Goal: Transaction & Acquisition: Purchase product/service

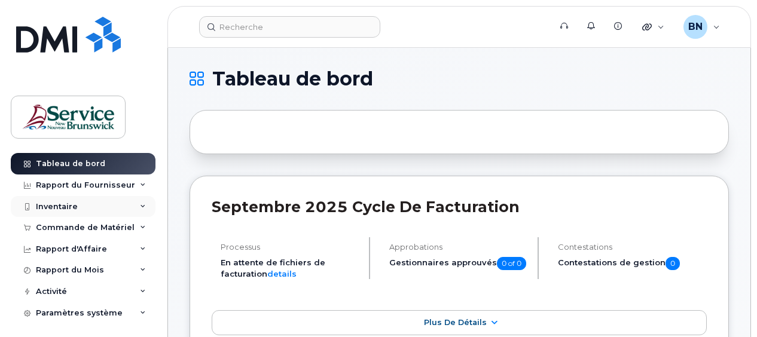
click at [58, 206] on div "Inventaire" at bounding box center [57, 207] width 42 height 10
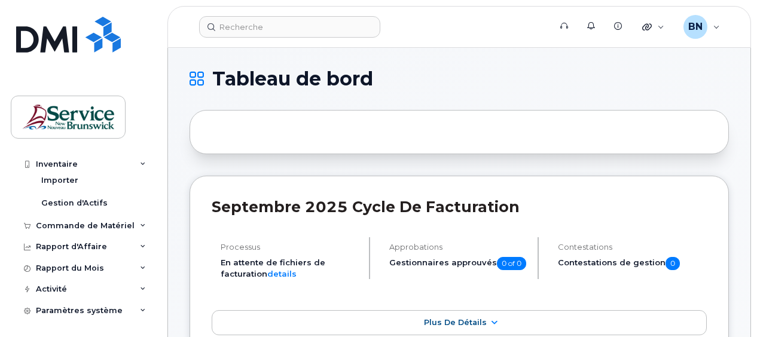
scroll to position [118, 0]
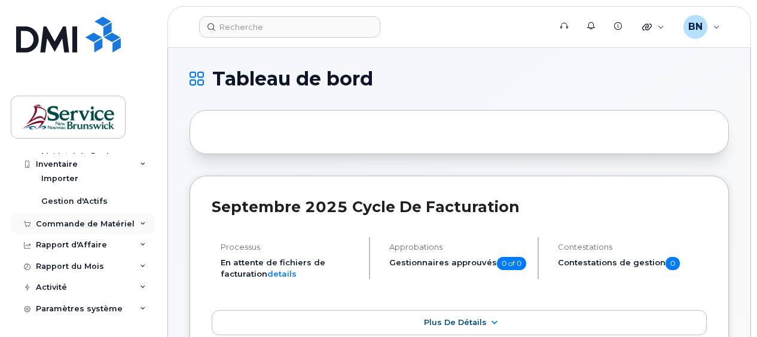
click at [70, 224] on div "Commande de Matériel" at bounding box center [85, 224] width 99 height 10
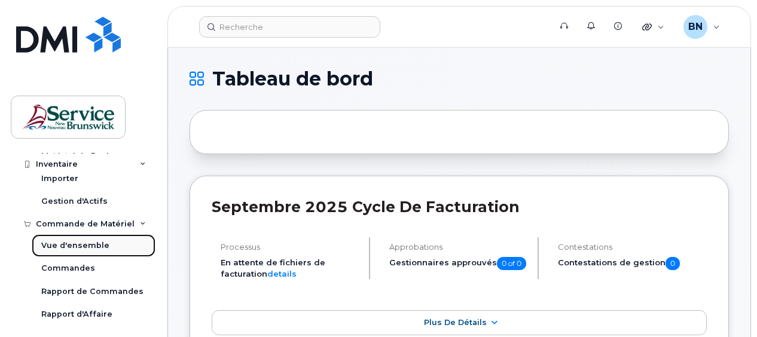
click at [76, 249] on div "Vue d'ensemble" at bounding box center [75, 245] width 68 height 11
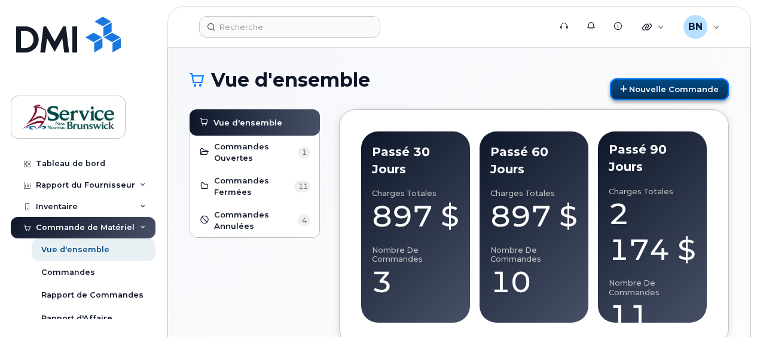
click at [691, 90] on link "Nouvelle commande" at bounding box center [669, 89] width 119 height 22
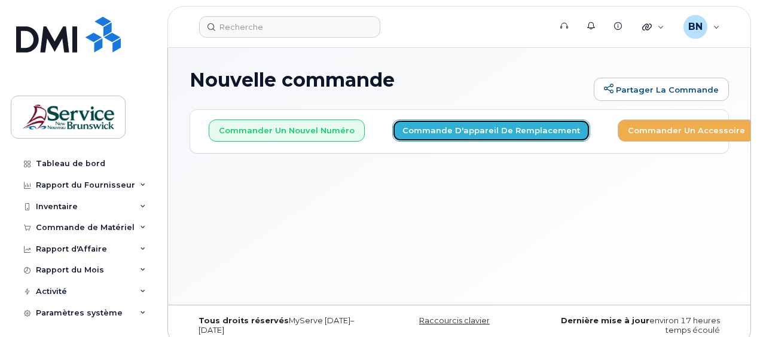
click at [497, 128] on button "Commande d'appareil de remplacement" at bounding box center [491, 131] width 198 height 22
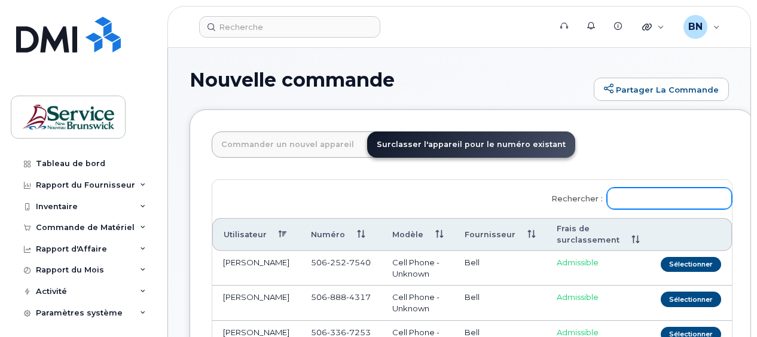
click at [652, 201] on input "Rechercher :" at bounding box center [669, 199] width 125 height 22
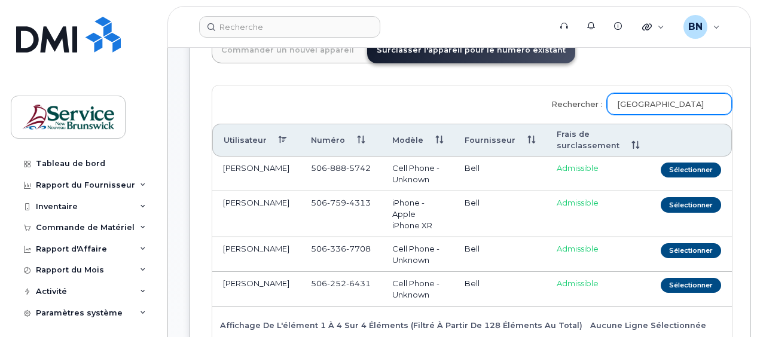
scroll to position [120, 0]
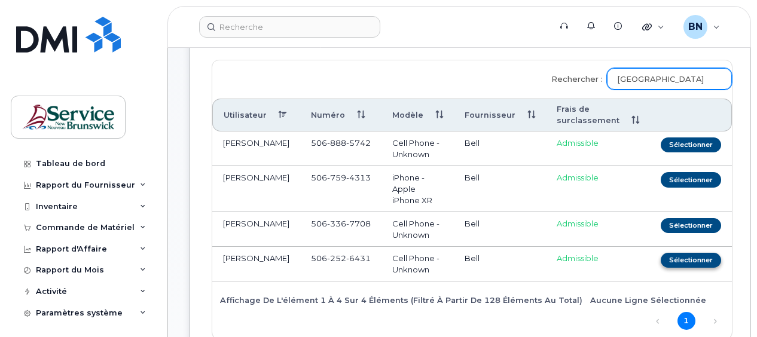
type input "savoie"
click at [661, 260] on button "Sélectionner" at bounding box center [691, 260] width 60 height 15
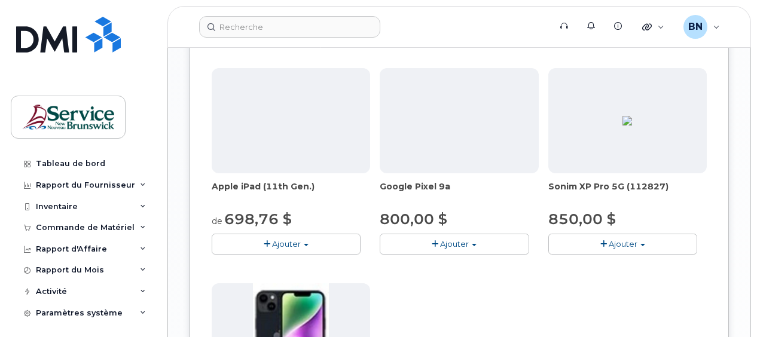
scroll to position [1196, 0]
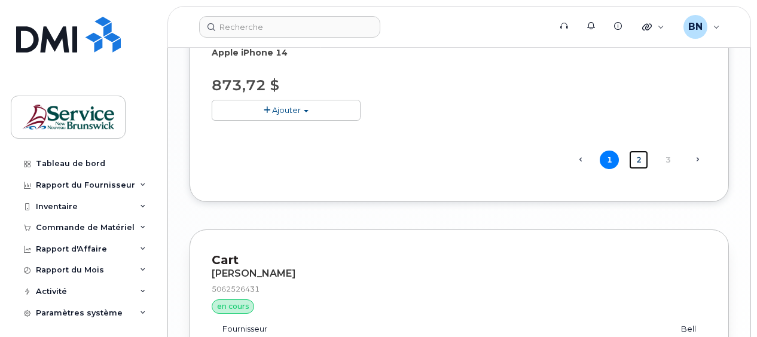
click at [640, 163] on link "2" at bounding box center [638, 160] width 19 height 19
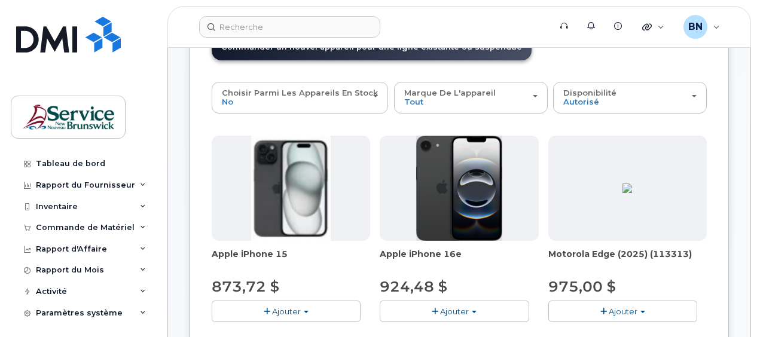
scroll to position [0, 0]
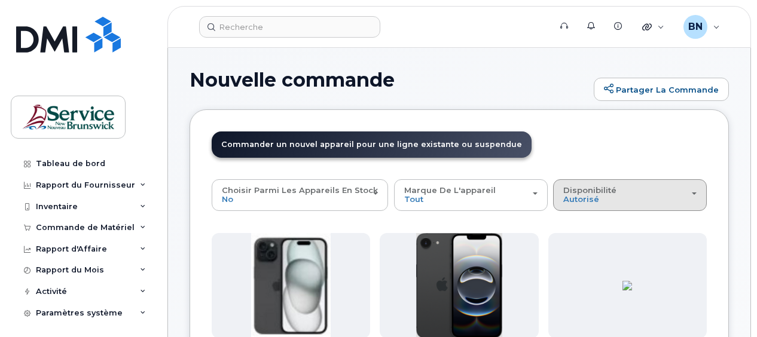
click at [664, 196] on div "Disponibilité autorisé Tout" at bounding box center [629, 195] width 133 height 19
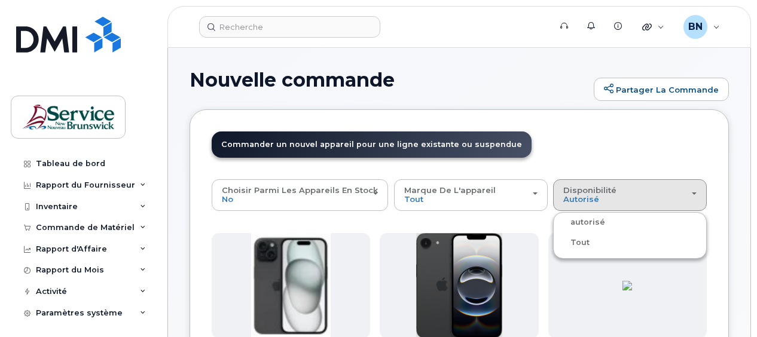
click at [572, 242] on label "Tout" at bounding box center [572, 243] width 33 height 14
click at [0, 0] on input "Tout" at bounding box center [0, 0] width 0 height 0
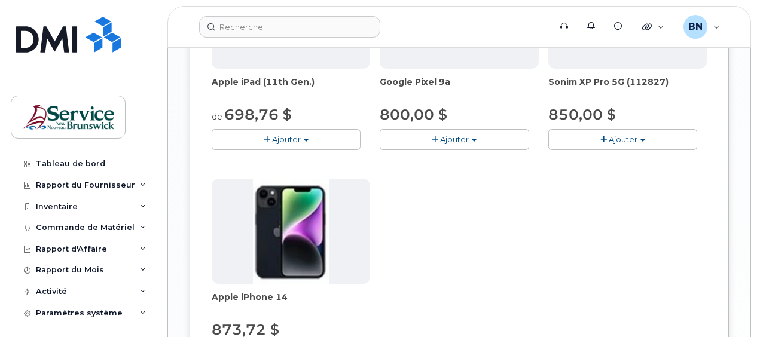
scroll to position [1196, 0]
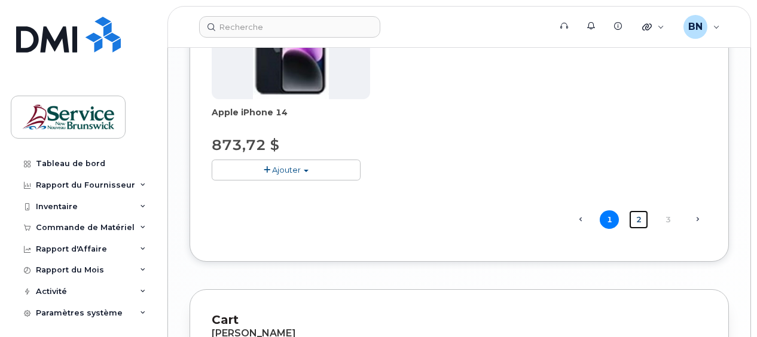
click at [641, 221] on link "2" at bounding box center [638, 219] width 19 height 19
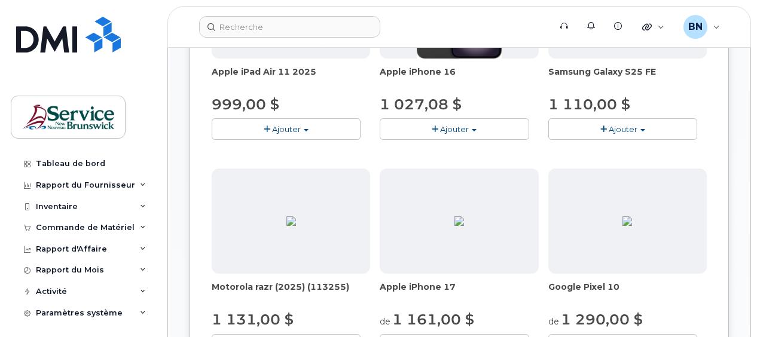
scroll to position [414, 0]
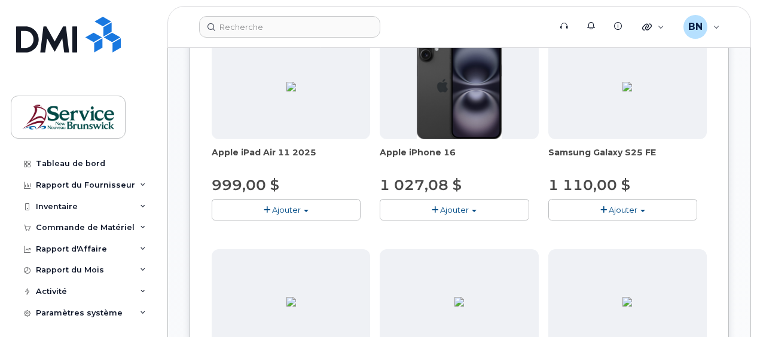
click at [629, 207] on span "Ajouter" at bounding box center [623, 210] width 29 height 10
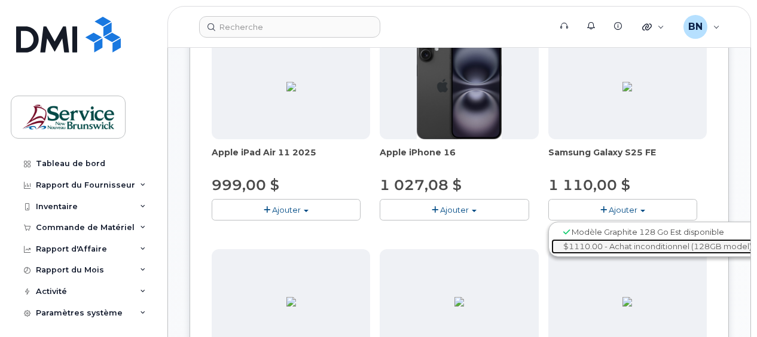
click at [633, 248] on link "$1110.00 - Achat inconditionnel (128GB model)" at bounding box center [657, 246] width 212 height 15
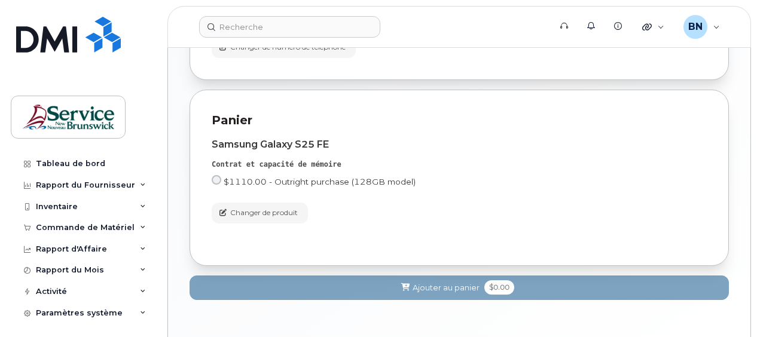
click at [214, 181] on input "$1110.00 - Outright purchase (128GB model)" at bounding box center [217, 180] width 10 height 10
radio input "true"
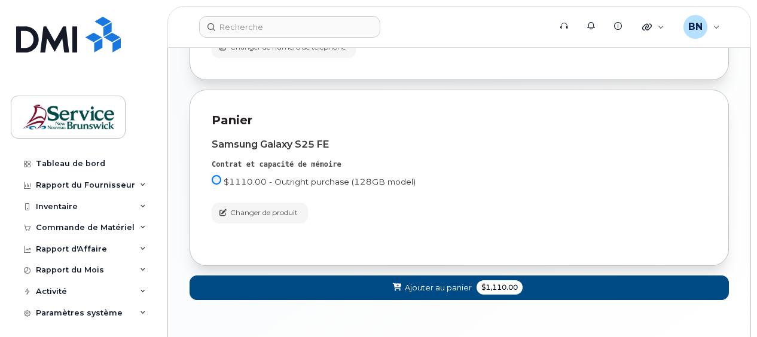
click at [215, 176] on input "$1110.00 - Outright purchase (128GB model)" at bounding box center [217, 180] width 10 height 10
click at [443, 288] on span "Ajouter au panier" at bounding box center [438, 287] width 67 height 11
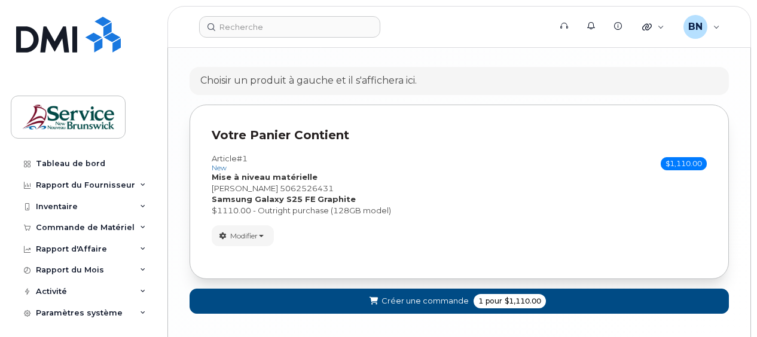
scroll to position [1632, 0]
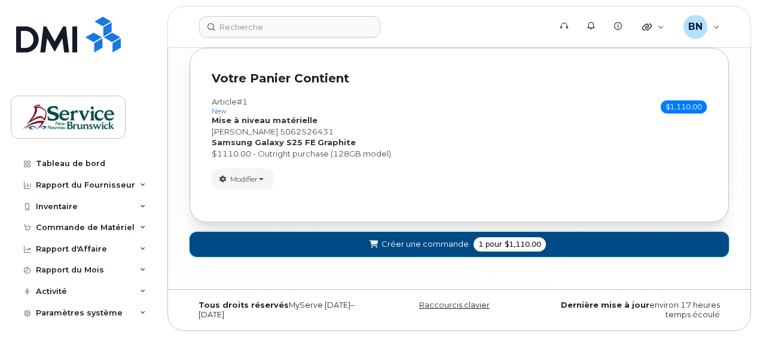
click at [483, 243] on span "pour" at bounding box center [494, 244] width 22 height 11
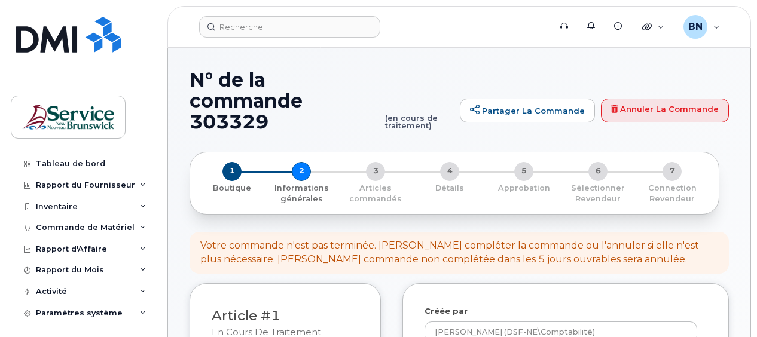
select select
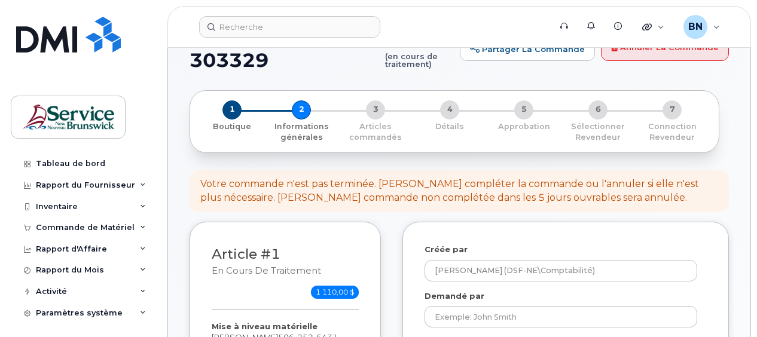
scroll to position [179, 0]
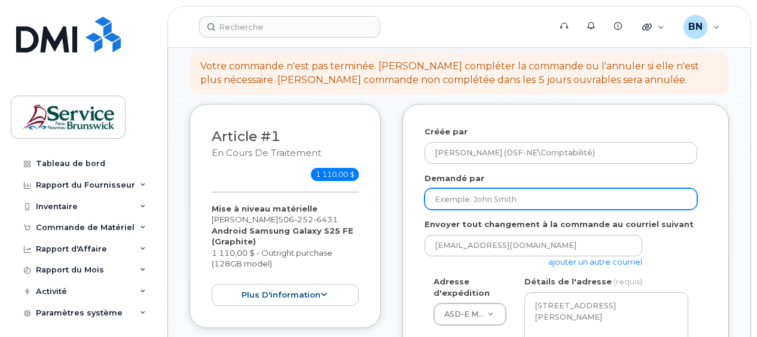
click at [572, 188] on input "Demandé par" at bounding box center [561, 199] width 273 height 22
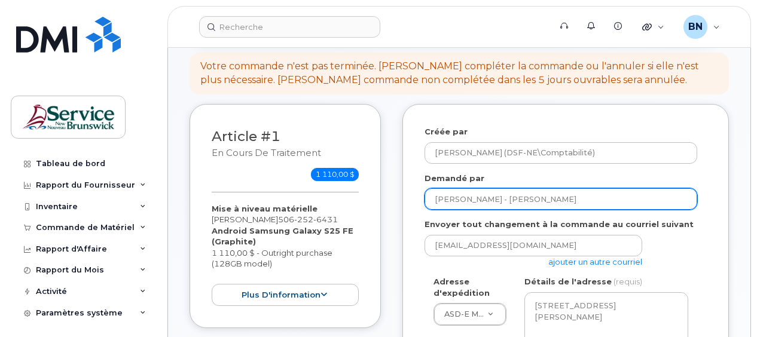
click at [569, 188] on input "Kevin Arseneault - Nancy Breau" at bounding box center [561, 199] width 273 height 22
type input "[PERSON_NAME]"
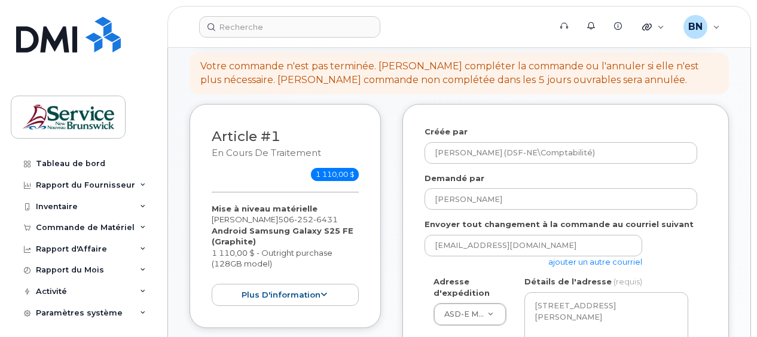
click at [590, 257] on link "ajouter un autre courriel" at bounding box center [595, 262] width 94 height 10
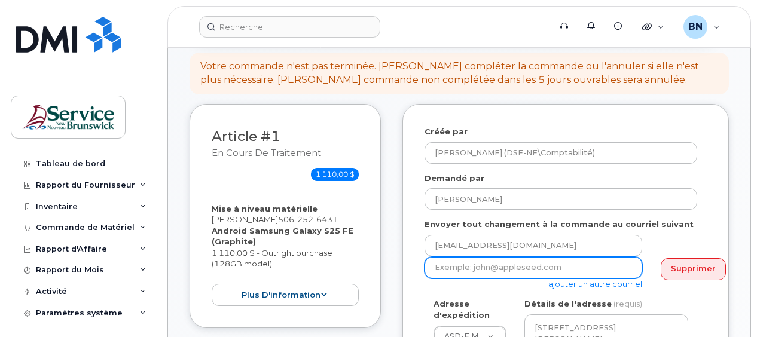
click at [567, 257] on input "email" at bounding box center [534, 268] width 218 height 22
drag, startPoint x: 479, startPoint y: 251, endPoint x: 371, endPoint y: 242, distance: 108.6
paste input "Kevin.Arseneau@nbed.nb.ca"
click at [439, 257] on input "Kevin.Arseneau@nbed.nb.ca" at bounding box center [534, 268] width 218 height 22
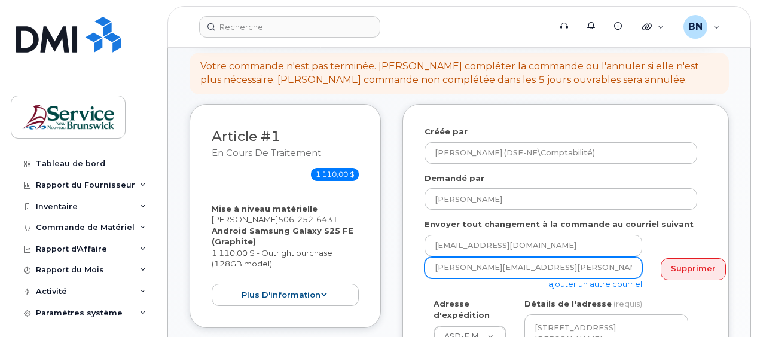
click at [462, 257] on input "kevin.Arseneau@nbed.nb.ca" at bounding box center [534, 268] width 218 height 22
type input "kevin.arseneau@nbed.nb.ca"
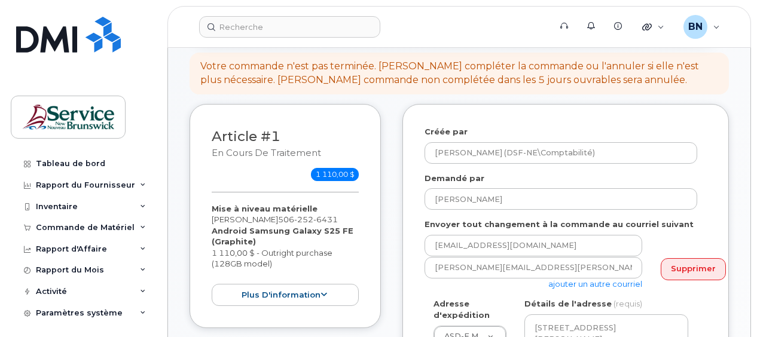
click at [682, 267] on div "kevin.arseneau@nbed.nb.ca ajouter un autre courriel Supprimer" at bounding box center [561, 273] width 273 height 33
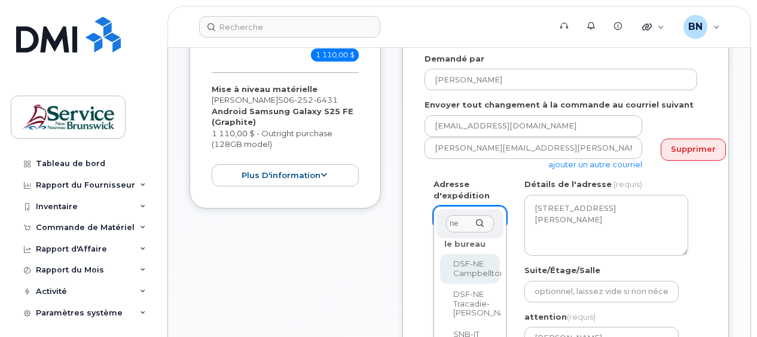
scroll to position [60, 0]
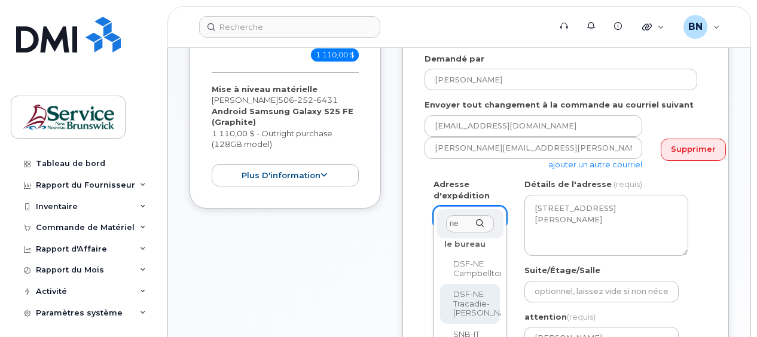
type input "ne"
select select
type textarea "3376 Rue Principale Tracadie New Brunswick E1X 1A4"
type input "[PERSON_NAME]"
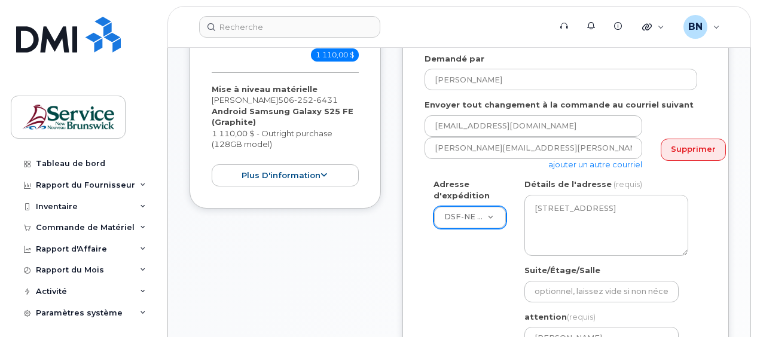
click at [697, 248] on div "Adresse d'expédition DSF-NE Tracadie-Sheila ASD-E Main Office ASD-N Bathurst Ed…" at bounding box center [566, 291] width 282 height 225
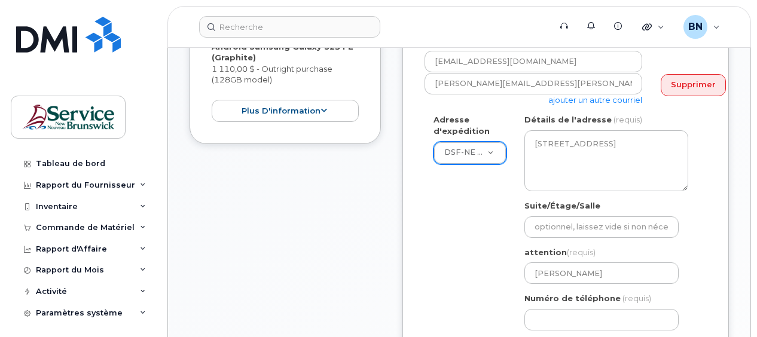
scroll to position [359, 0]
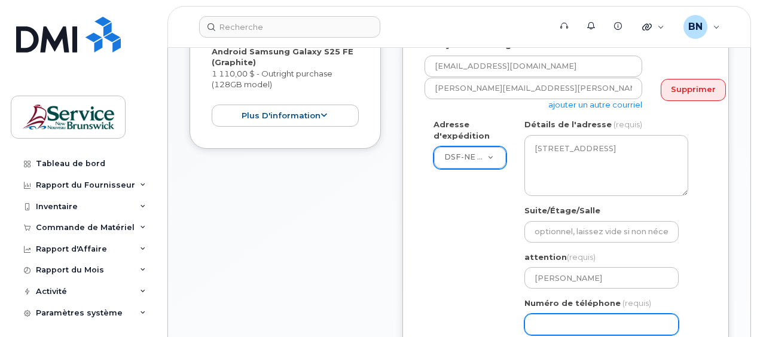
click at [544, 314] on input "Numéro de téléphone" at bounding box center [601, 325] width 154 height 22
type input "5"
select select
type input "506394486"
select select
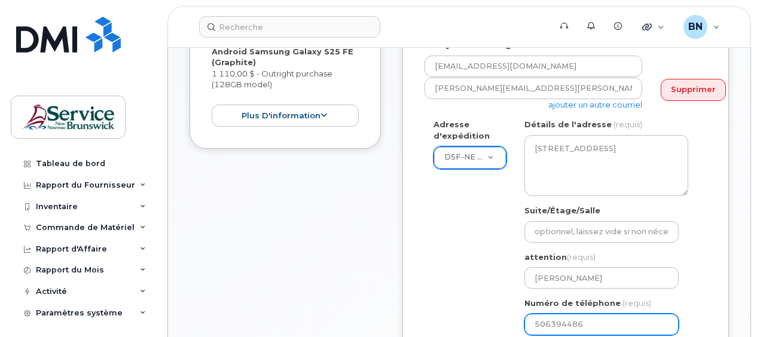
type input "5063944862"
select select
type input "5063944862"
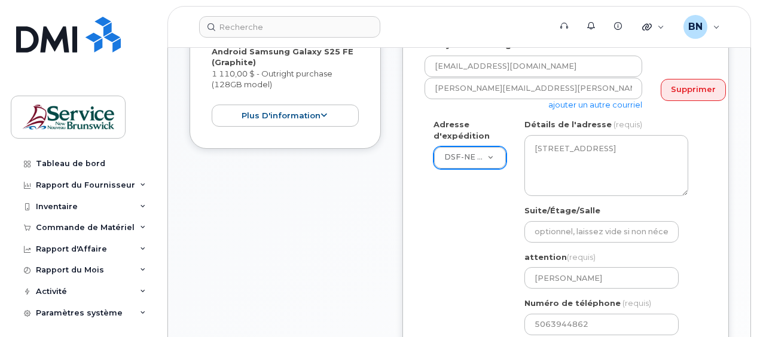
click at [449, 271] on div "Adresse d'expédition DSF-NE Tracadie-Sheila ASD-E Main Office ASD-N Bathurst Ed…" at bounding box center [561, 231] width 273 height 225
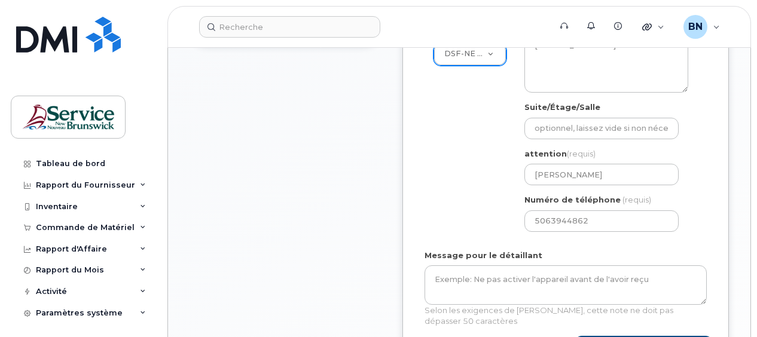
scroll to position [478, 0]
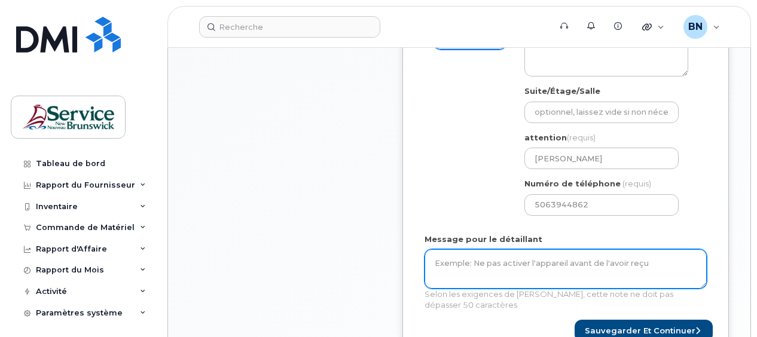
click at [469, 249] on textarea "Message pour le détaillant" at bounding box center [566, 268] width 282 height 39
paste textarea "89302610207725253220"
type textarea "Nous avons déjà la carte SIM [TECHNICAL_ID]"
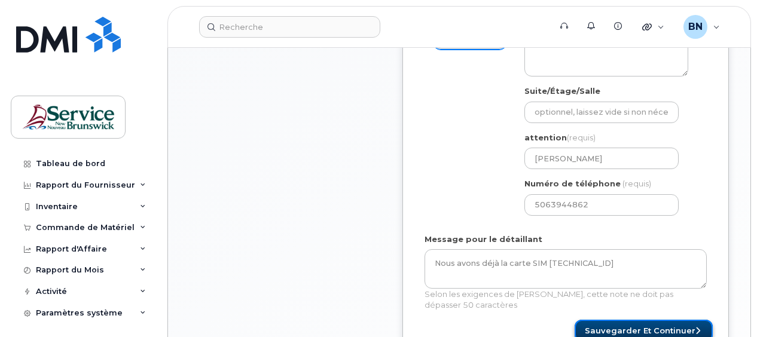
click at [621, 320] on button "Sauvegarder et continuer" at bounding box center [644, 331] width 138 height 22
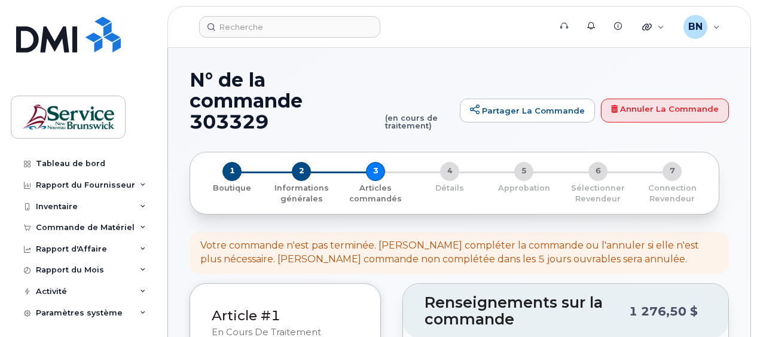
select select
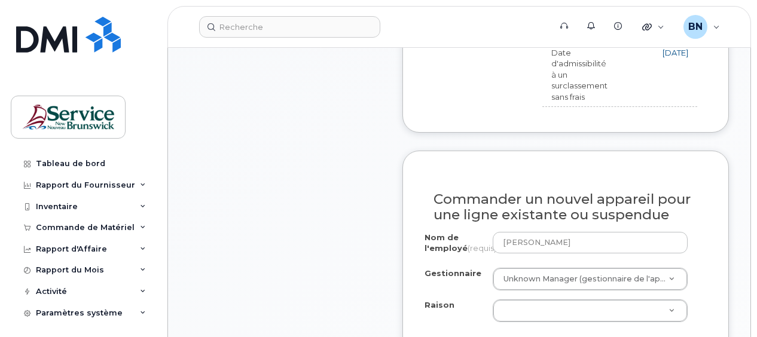
scroll to position [718, 0]
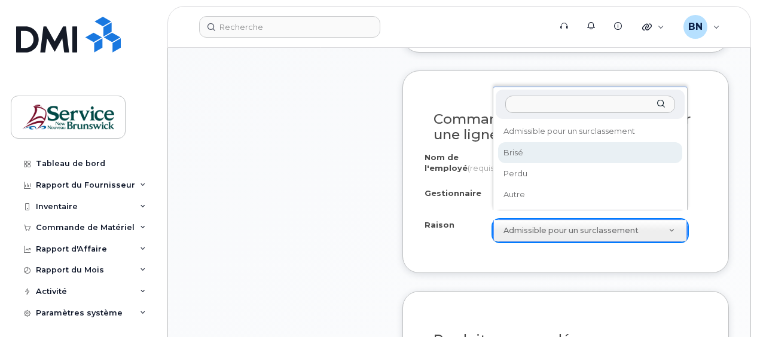
select select "broken"
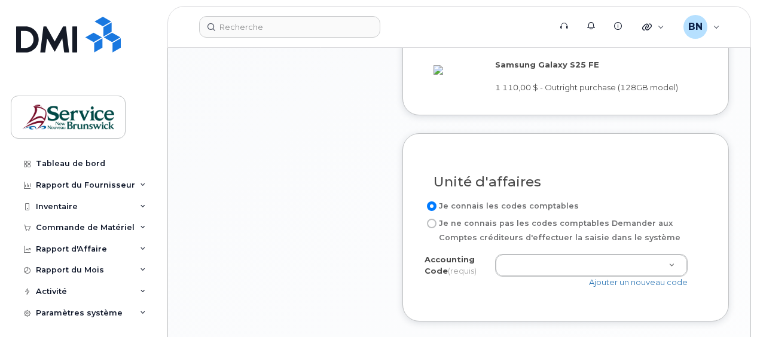
scroll to position [1076, 0]
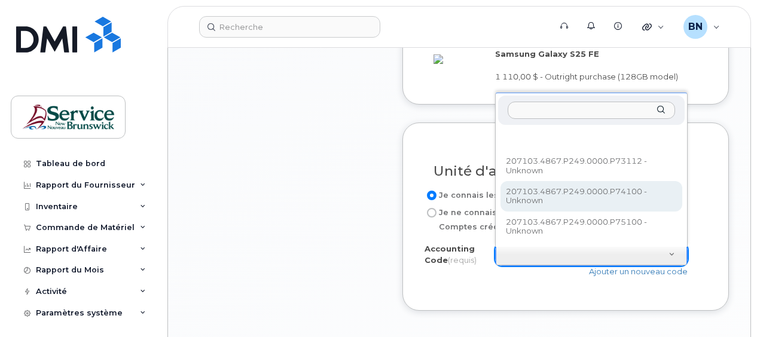
select select "207103.4867.P249.0000.P74100"
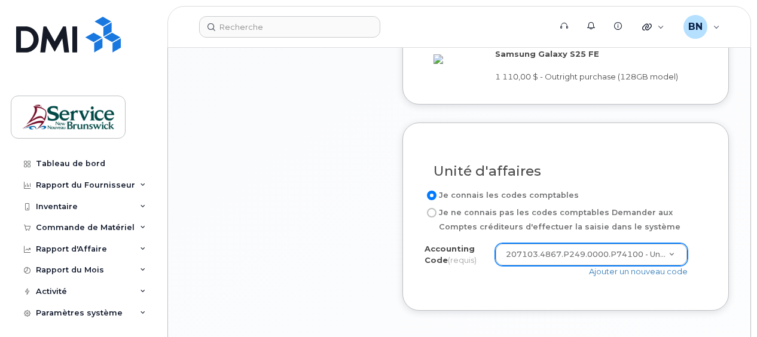
click at [516, 286] on div "Accounting Code (requis) 207103.4867.P249.0000.P74100 - Unknown 207103.4867.P24…" at bounding box center [566, 265] width 282 height 45
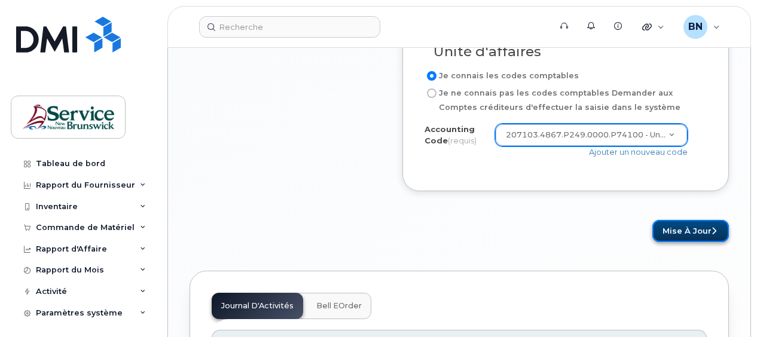
click at [684, 239] on button "Mise à jour" at bounding box center [690, 231] width 77 height 22
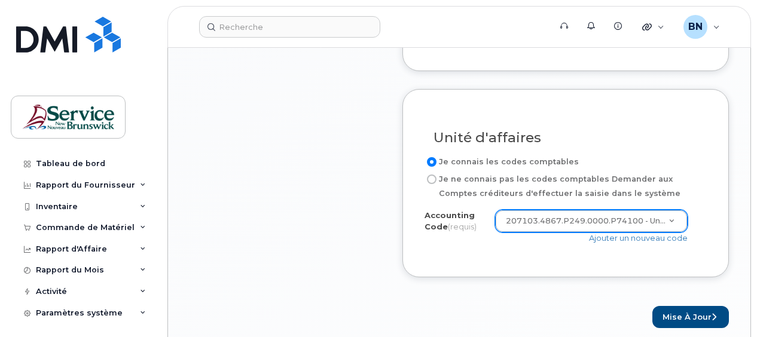
scroll to position [1196, 0]
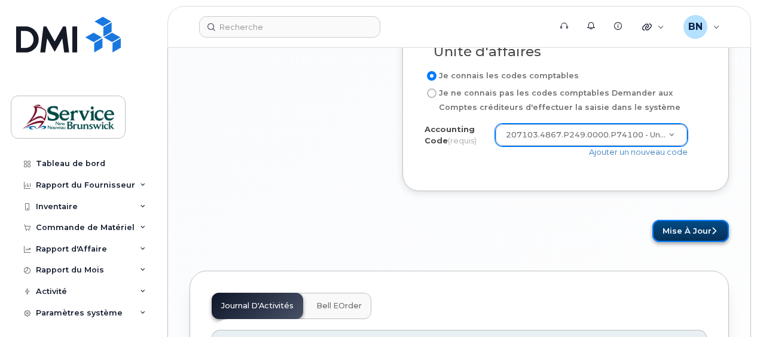
click at [676, 237] on button "Mise à jour" at bounding box center [690, 231] width 77 height 22
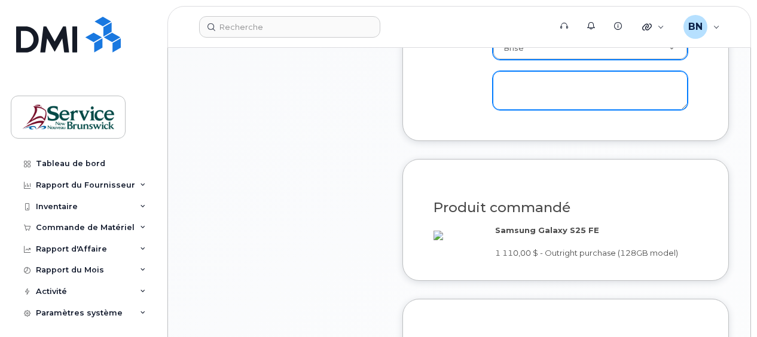
scroll to position [842, 0]
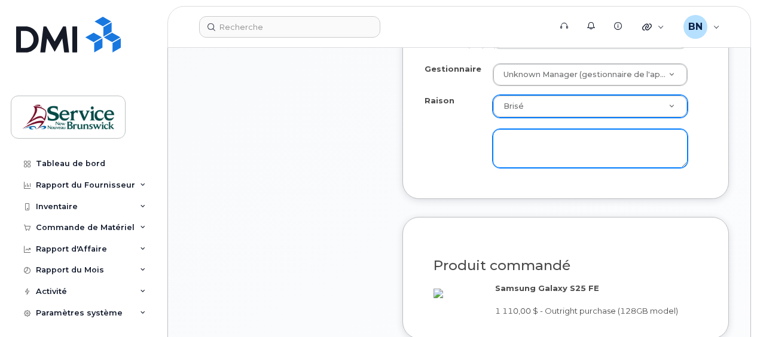
click at [539, 138] on textarea at bounding box center [590, 148] width 195 height 39
type textarea "Ne fonctionne pas bien."
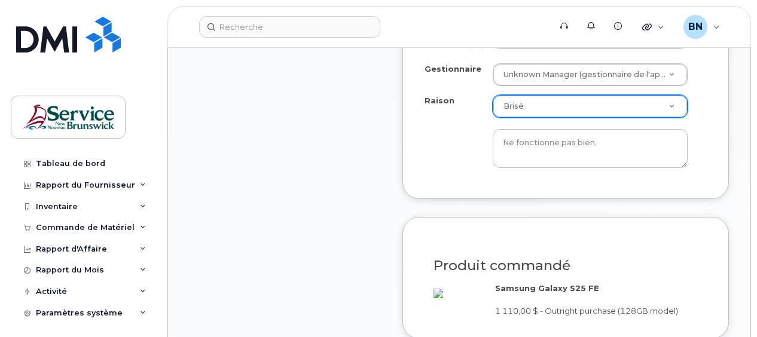
click at [285, 209] on div "Article #1 en cours de traitement 1 110,00 $ Mise à niveau matérielle Remi Savo…" at bounding box center [285, 19] width 191 height 1155
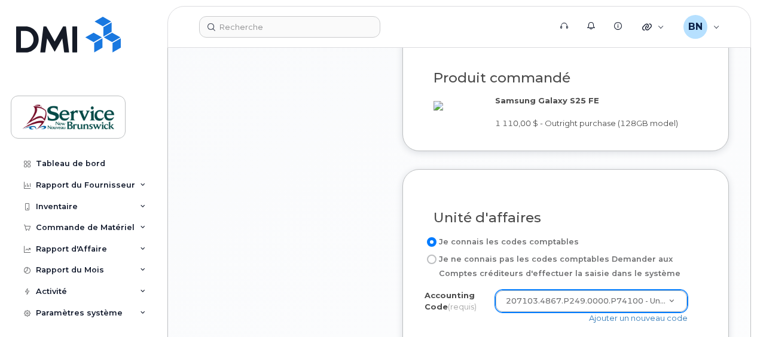
scroll to position [1260, 0]
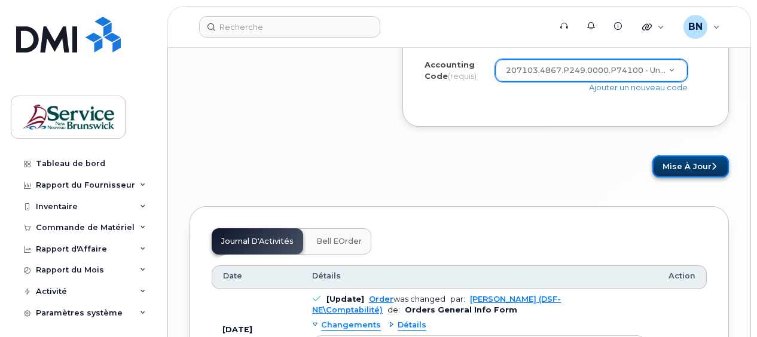
click at [694, 176] on button "Mise à jour" at bounding box center [690, 166] width 77 height 22
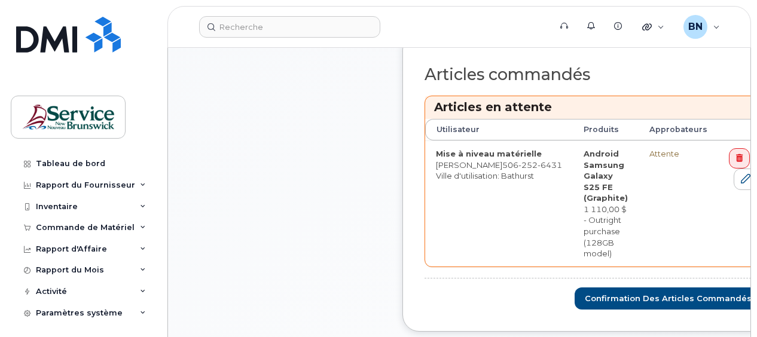
scroll to position [598, 0]
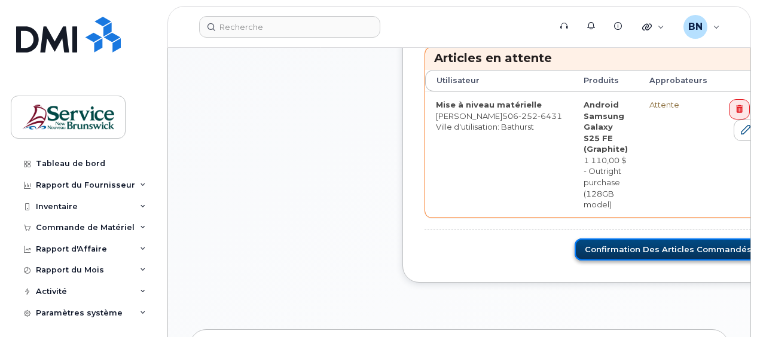
click at [577, 239] on button "Confirmation des articles commandés" at bounding box center [672, 250] width 194 height 22
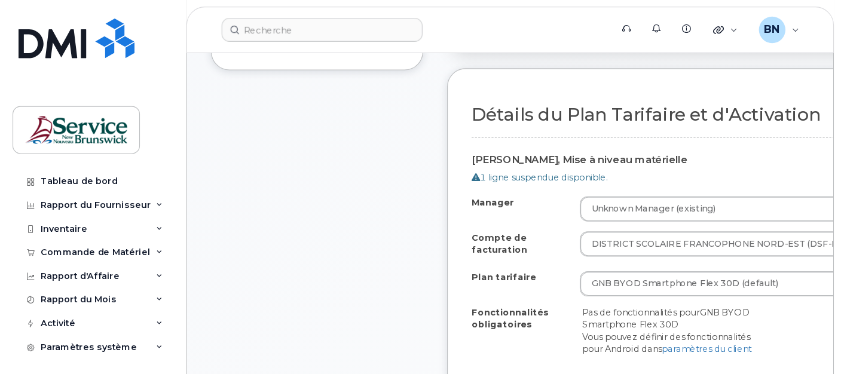
scroll to position [419, 0]
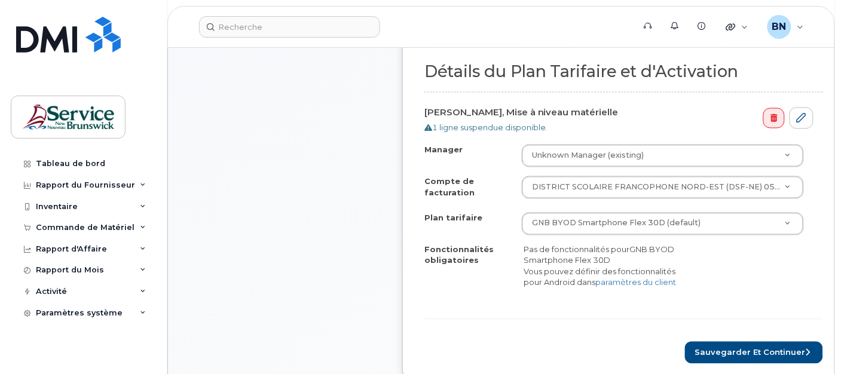
click at [756, 289] on div "Fonctionnalités obligatoires Pas de fonctionnalités pour GNB BYOD Smartphone Fl…" at bounding box center [624, 267] width 399 height 44
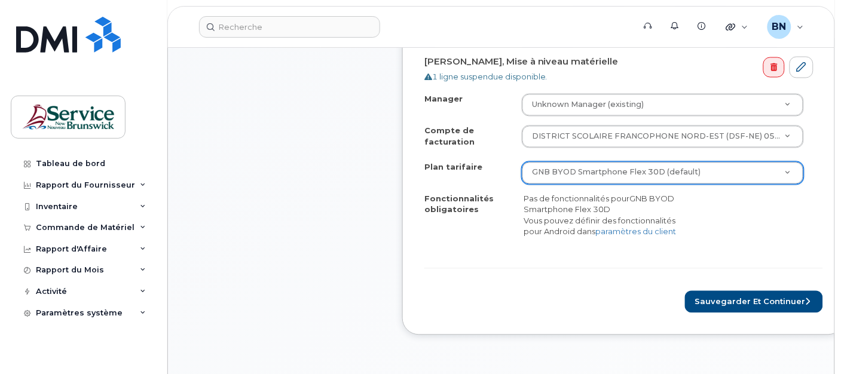
scroll to position [485, 0]
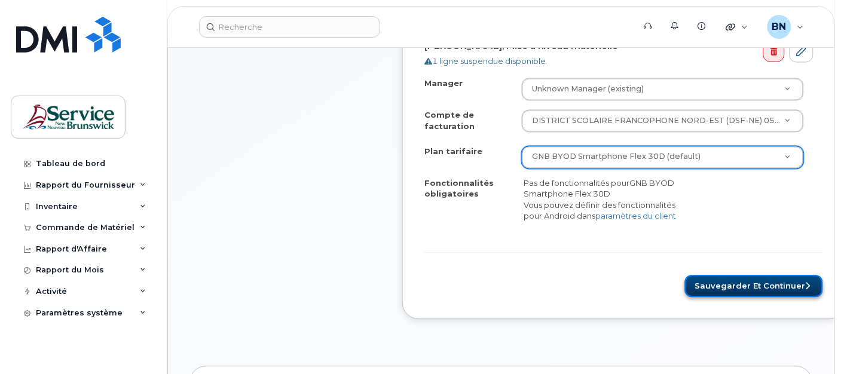
click at [749, 298] on button "Sauvegarder et continuer" at bounding box center [754, 287] width 138 height 22
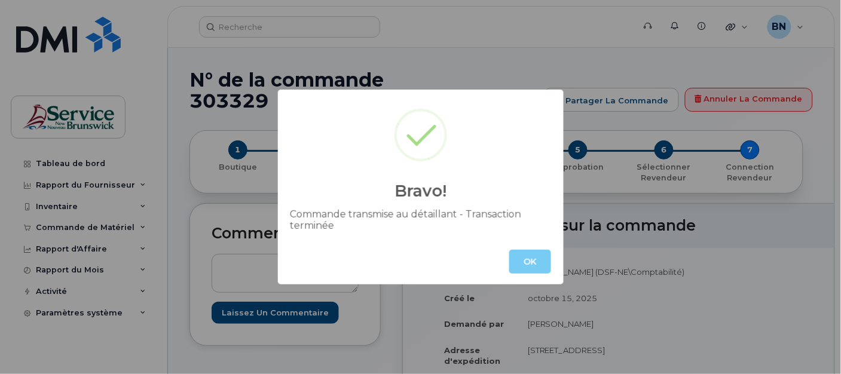
click at [535, 263] on button "OK" at bounding box center [530, 262] width 42 height 24
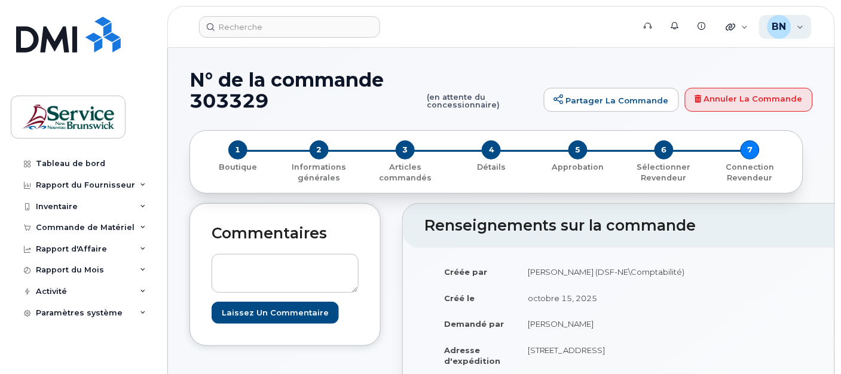
click at [799, 22] on div "BN [PERSON_NAME] (DSF-NE\Comptabilité) Wireless Admin" at bounding box center [785, 27] width 53 height 24
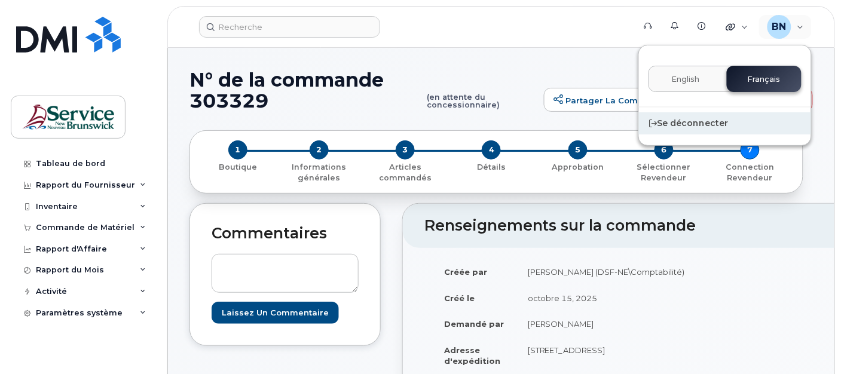
click at [697, 127] on div "Se déconnecter" at bounding box center [725, 123] width 172 height 22
